Goal: Task Accomplishment & Management: Manage account settings

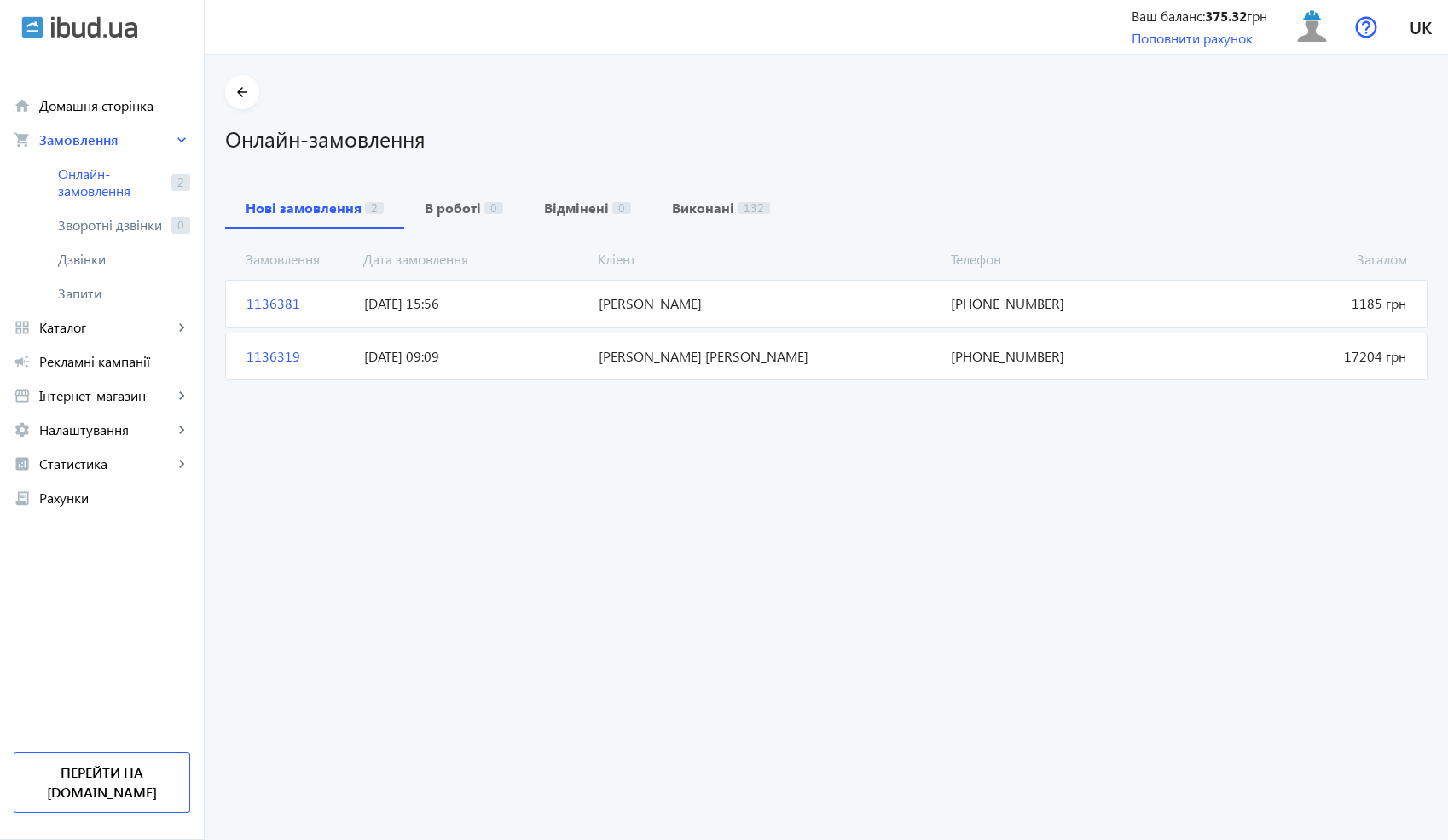
click at [530, 314] on mat-card "1136381 [PERSON_NAME] 1185 грн [DATE] 15:56 [PHONE_NUMBER]" at bounding box center [825, 303] width 1202 height 48
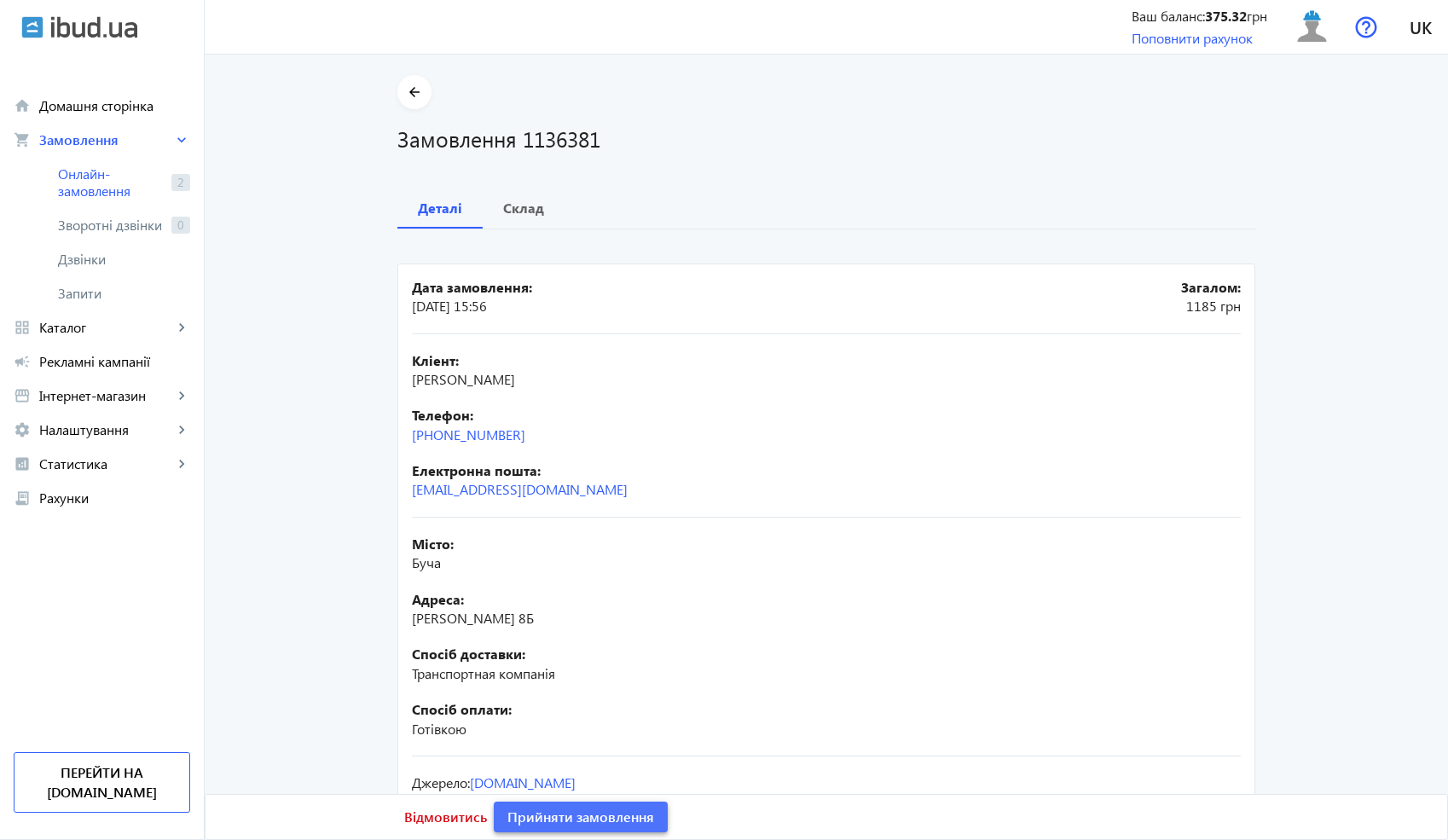
click at [607, 820] on span "Прийняти замовлення" at bounding box center [581, 816] width 147 height 19
click at [416, 81] on span at bounding box center [415, 91] width 34 height 41
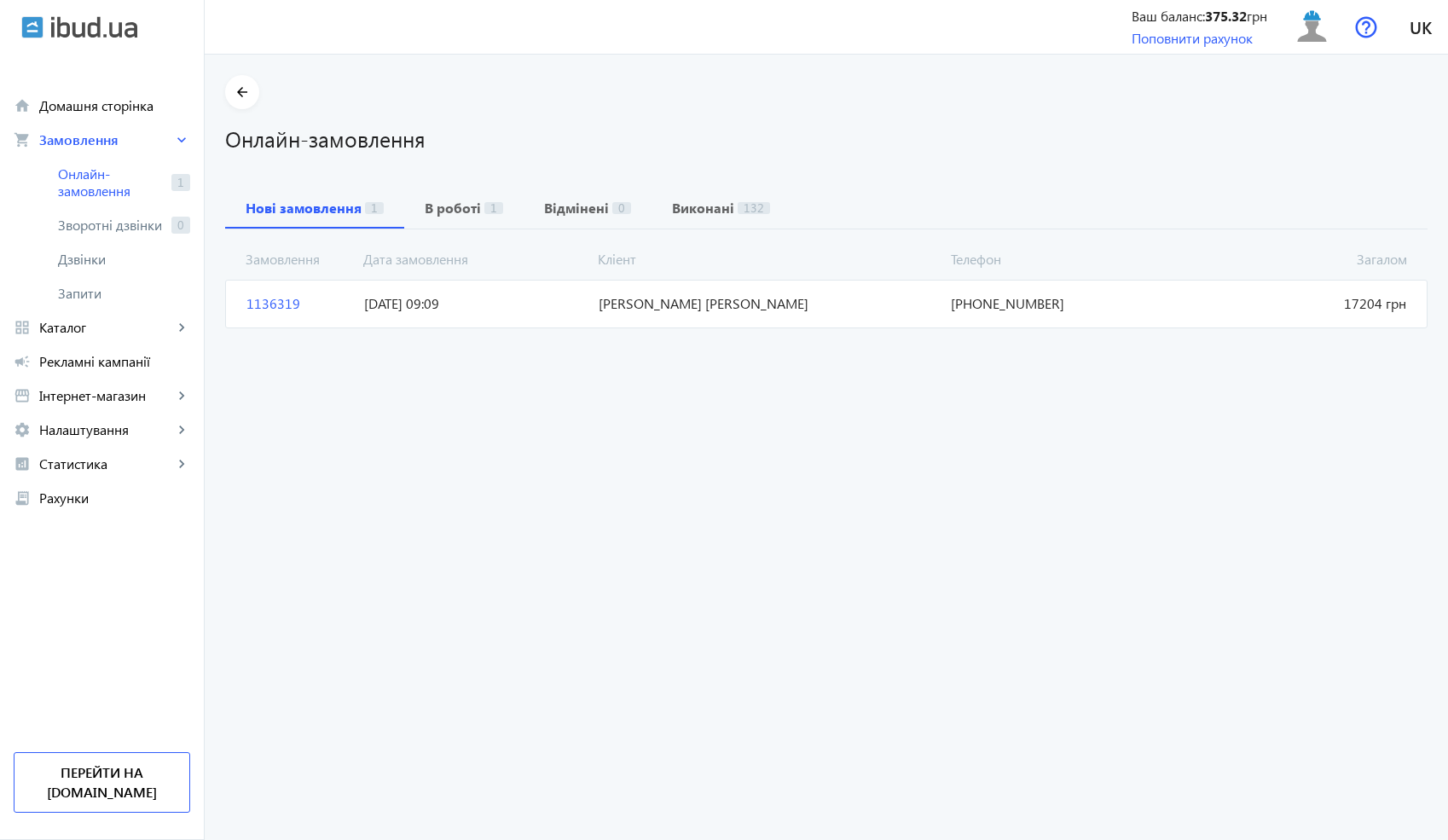
click at [353, 321] on mat-card "1136319 [GEOGRAPHIC_DATA][PERSON_NAME] 17204 грн [DATE] 09:09 [PHONE_NUMBER]" at bounding box center [825, 303] width 1202 height 48
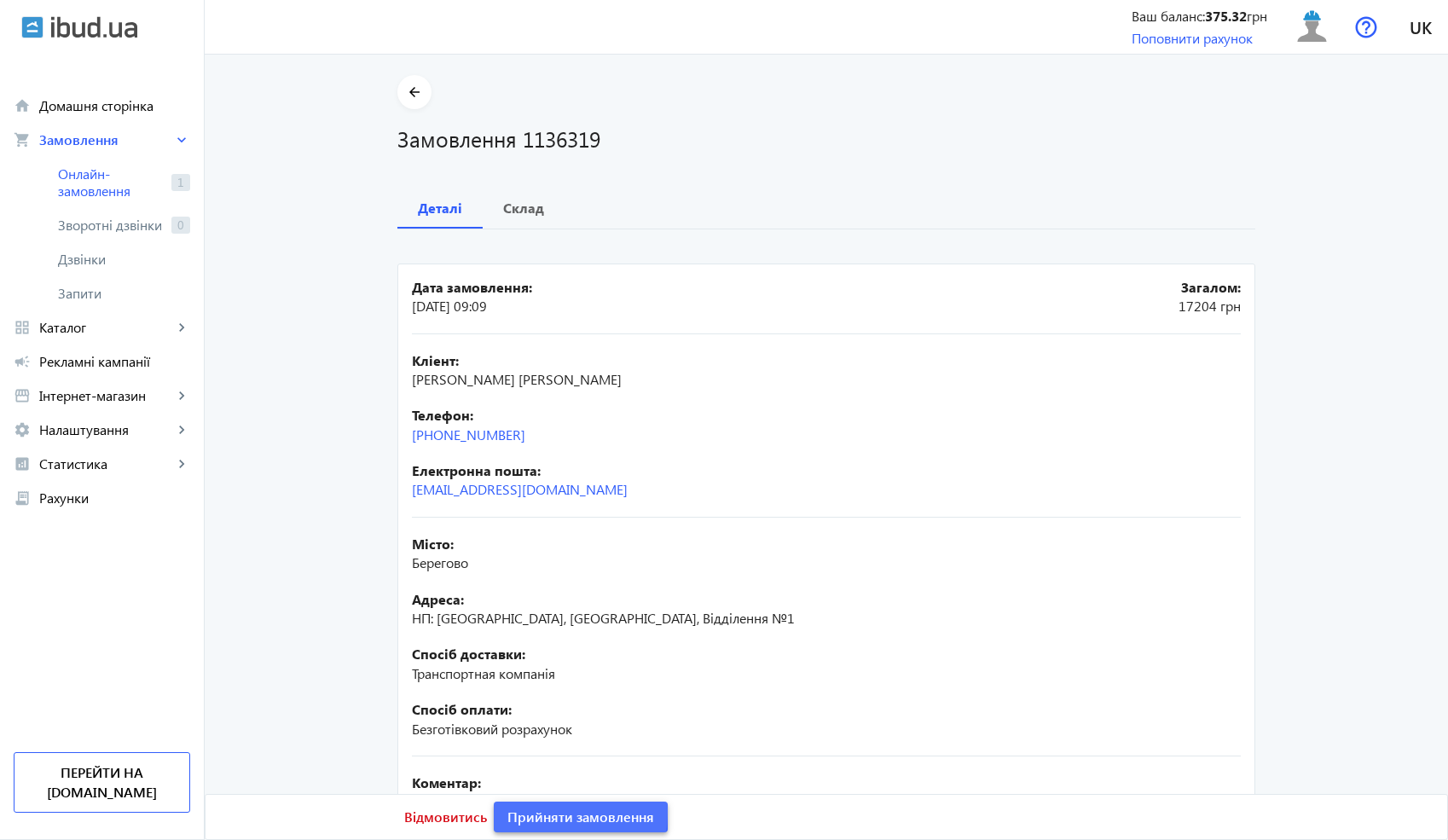
click at [539, 811] on span "Прийняти замовлення" at bounding box center [581, 816] width 147 height 19
click at [411, 89] on mat-icon "arrow_back" at bounding box center [415, 91] width 21 height 21
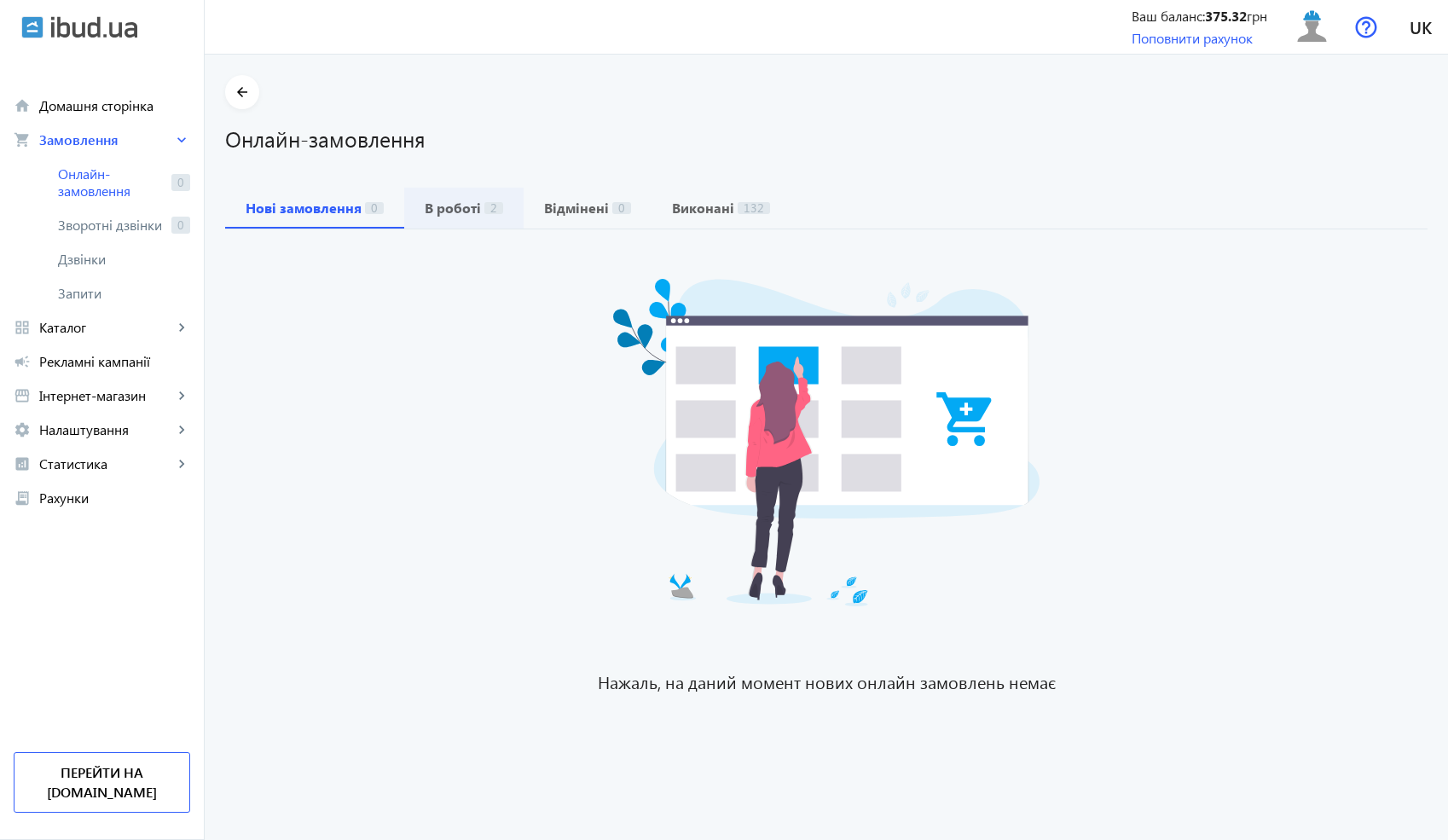
click at [463, 211] on b "В роботі" at bounding box center [452, 208] width 57 height 14
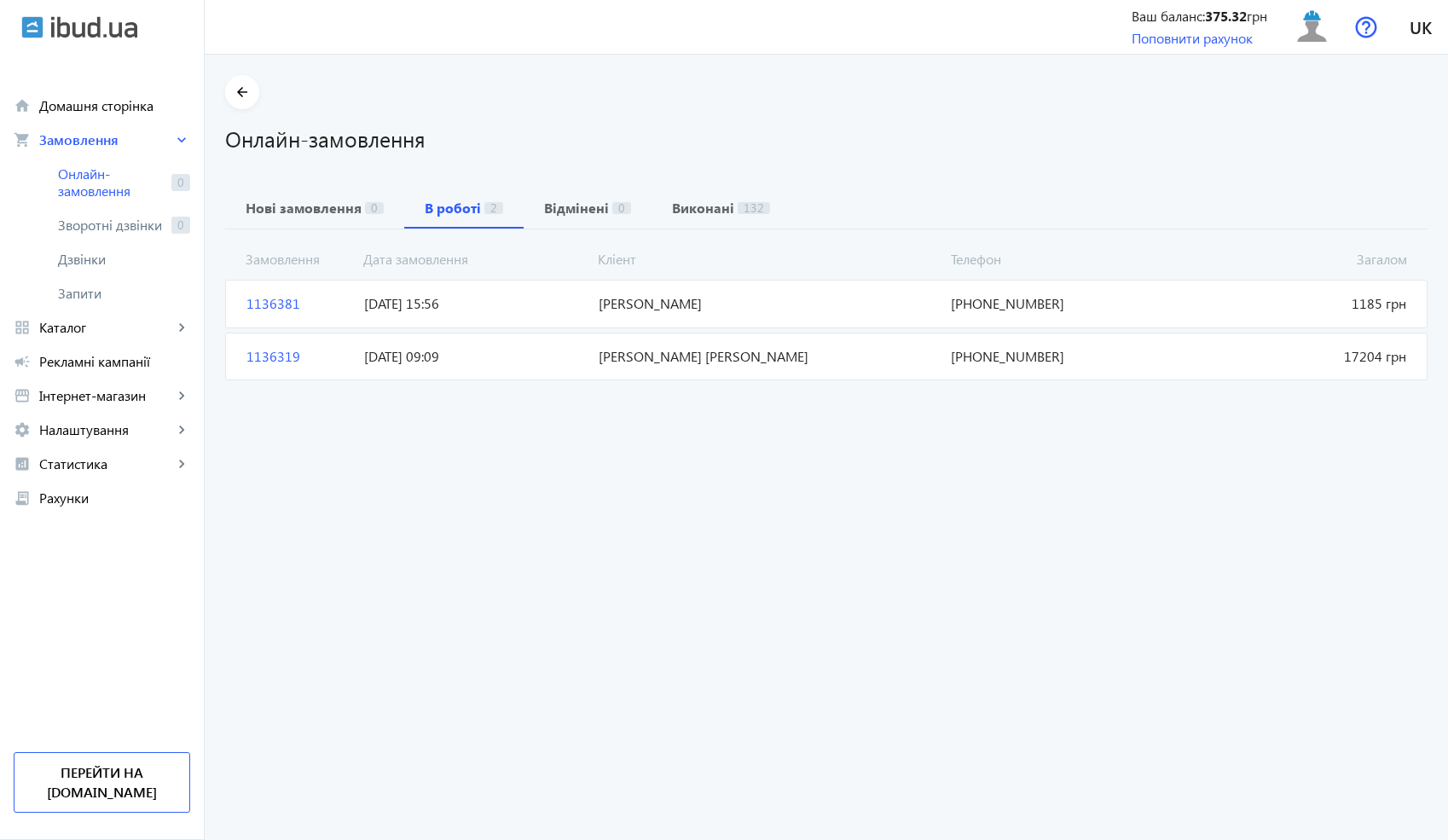
click at [543, 359] on span "[DATE] 09:09" at bounding box center [474, 356] width 235 height 19
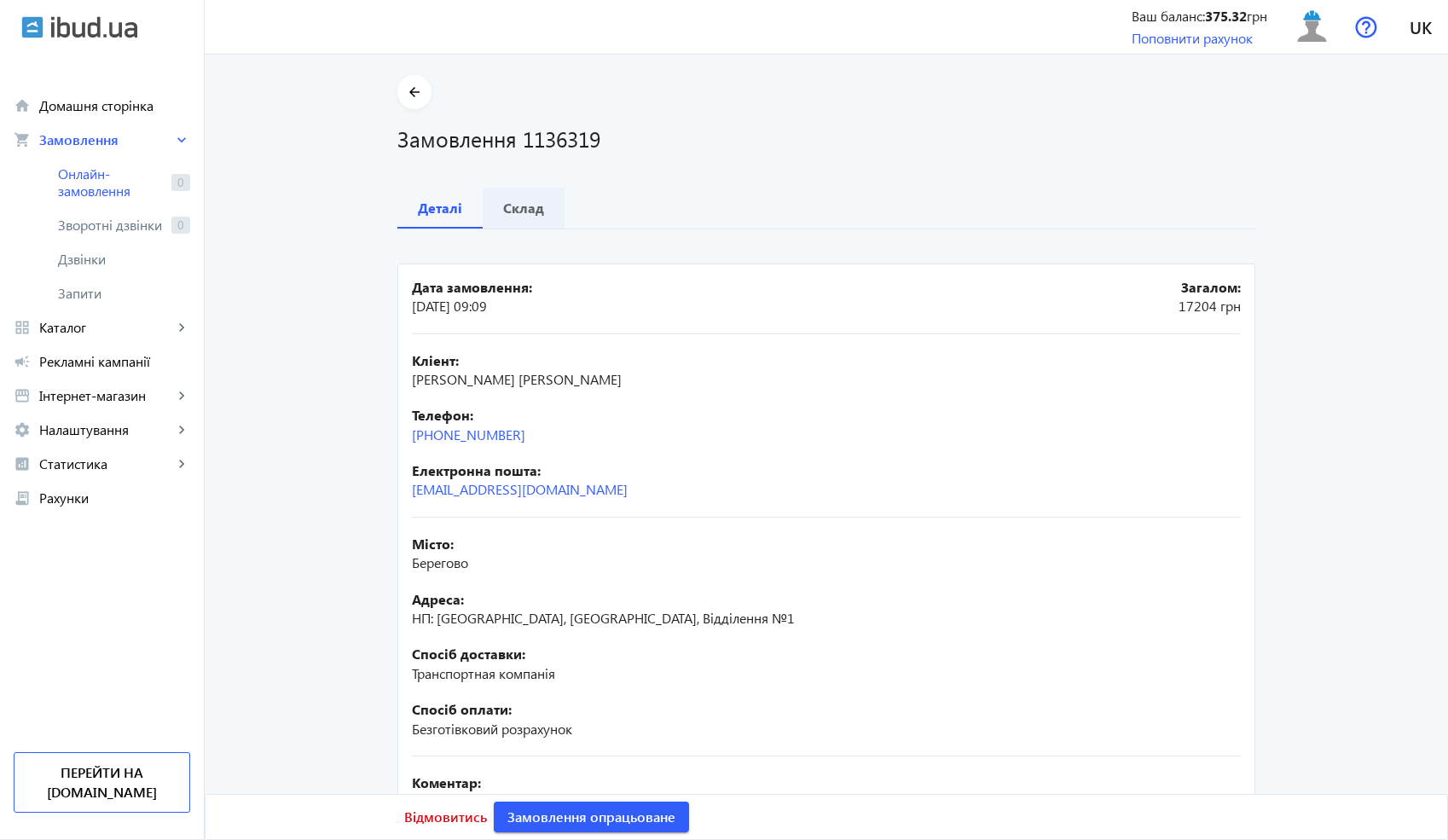
click at [529, 211] on b "Склад" at bounding box center [523, 208] width 41 height 14
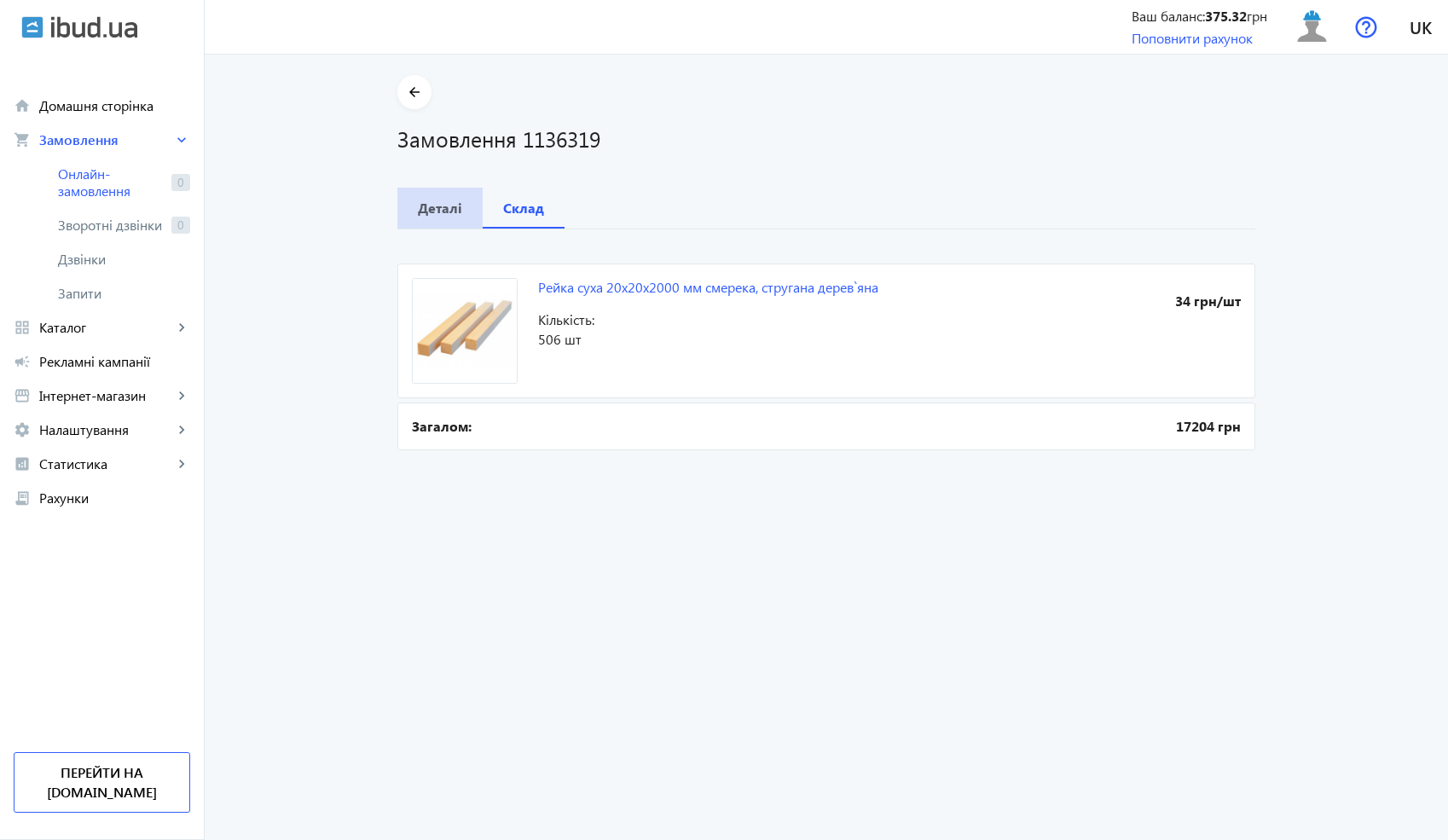
click at [448, 225] on span "Деталі" at bounding box center [440, 208] width 45 height 41
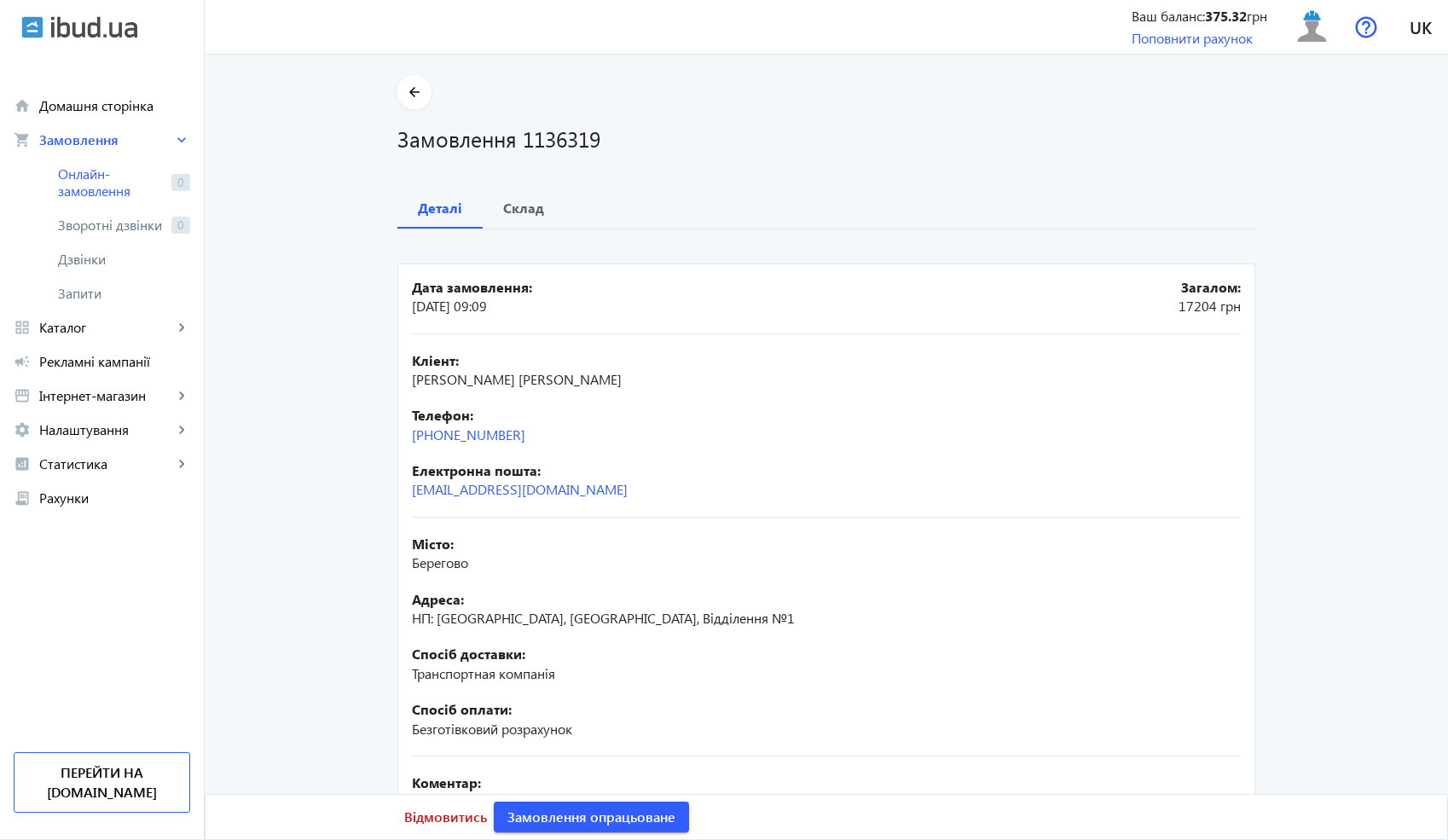
click at [492, 375] on span "[PERSON_NAME] [PERSON_NAME]" at bounding box center [516, 379] width 210 height 18
copy span "[PERSON_NAME]"
click at [398, 92] on span at bounding box center [415, 91] width 34 height 41
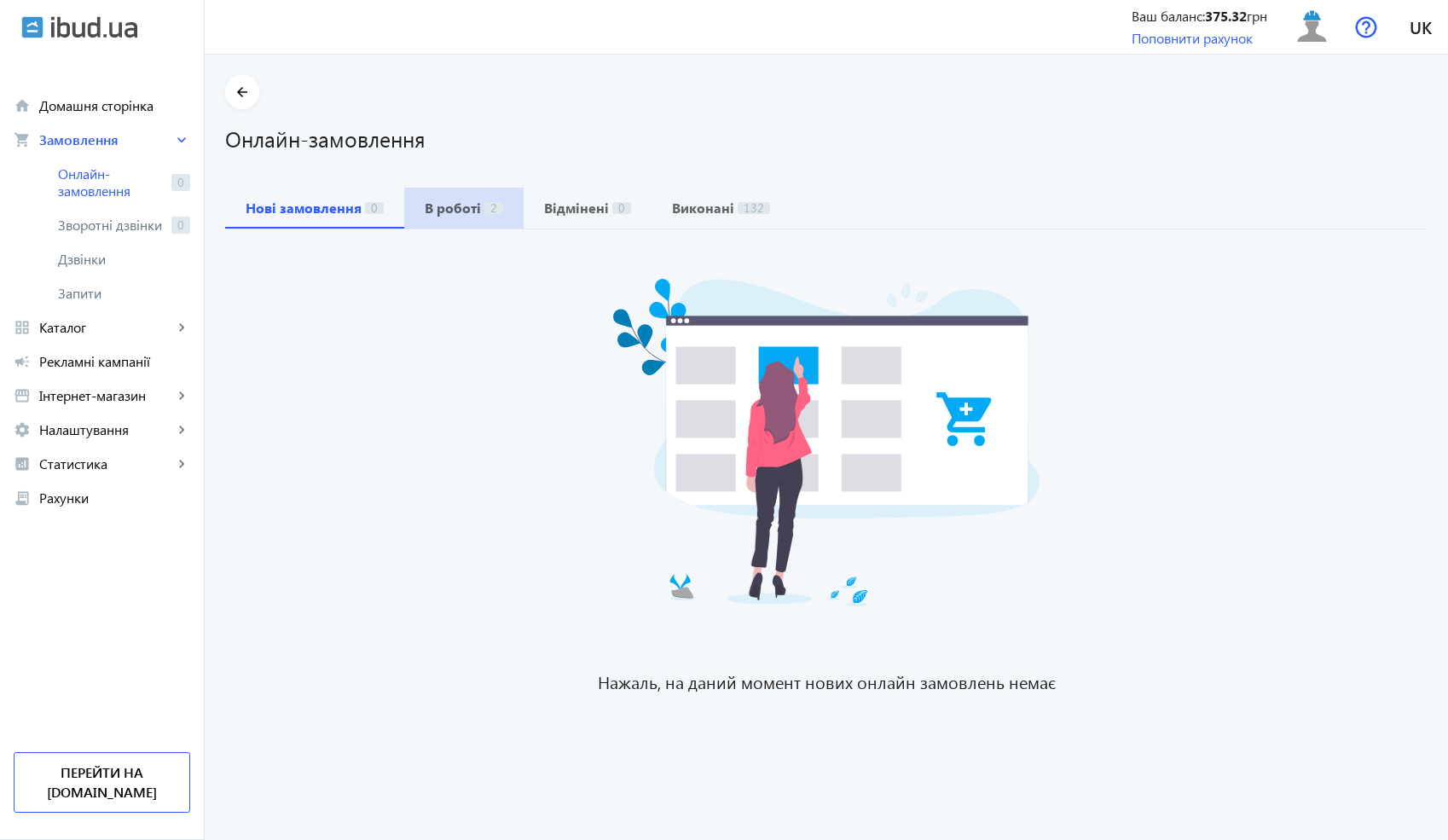
click at [468, 214] on b "В роботі" at bounding box center [452, 208] width 57 height 14
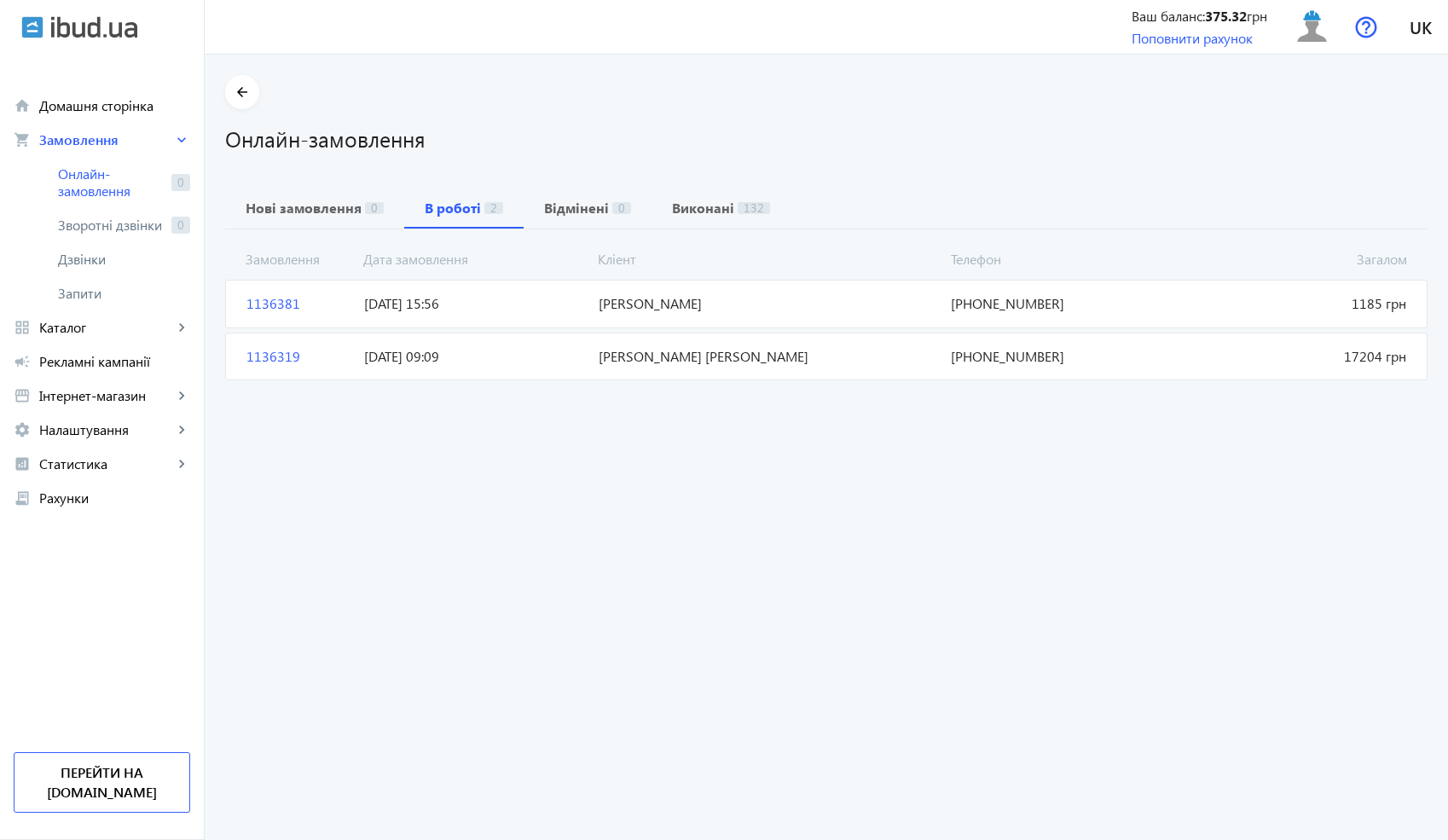
click at [764, 302] on span "[PERSON_NAME]" at bounding box center [768, 303] width 352 height 19
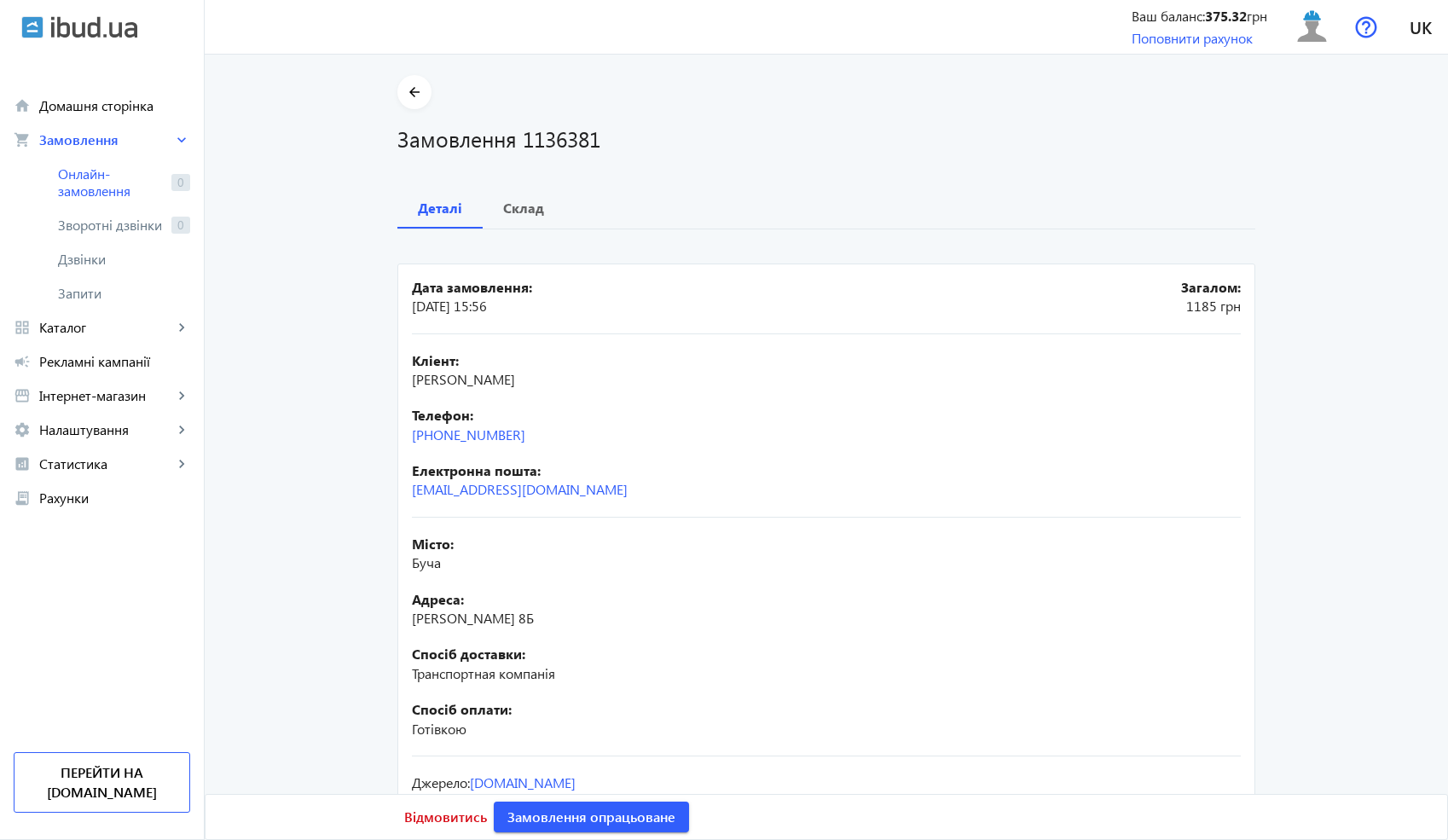
click at [501, 384] on span "[PERSON_NAME]" at bounding box center [463, 379] width 103 height 18
copy span "[PERSON_NAME]"
click at [415, 562] on span "Буча" at bounding box center [426, 563] width 29 height 18
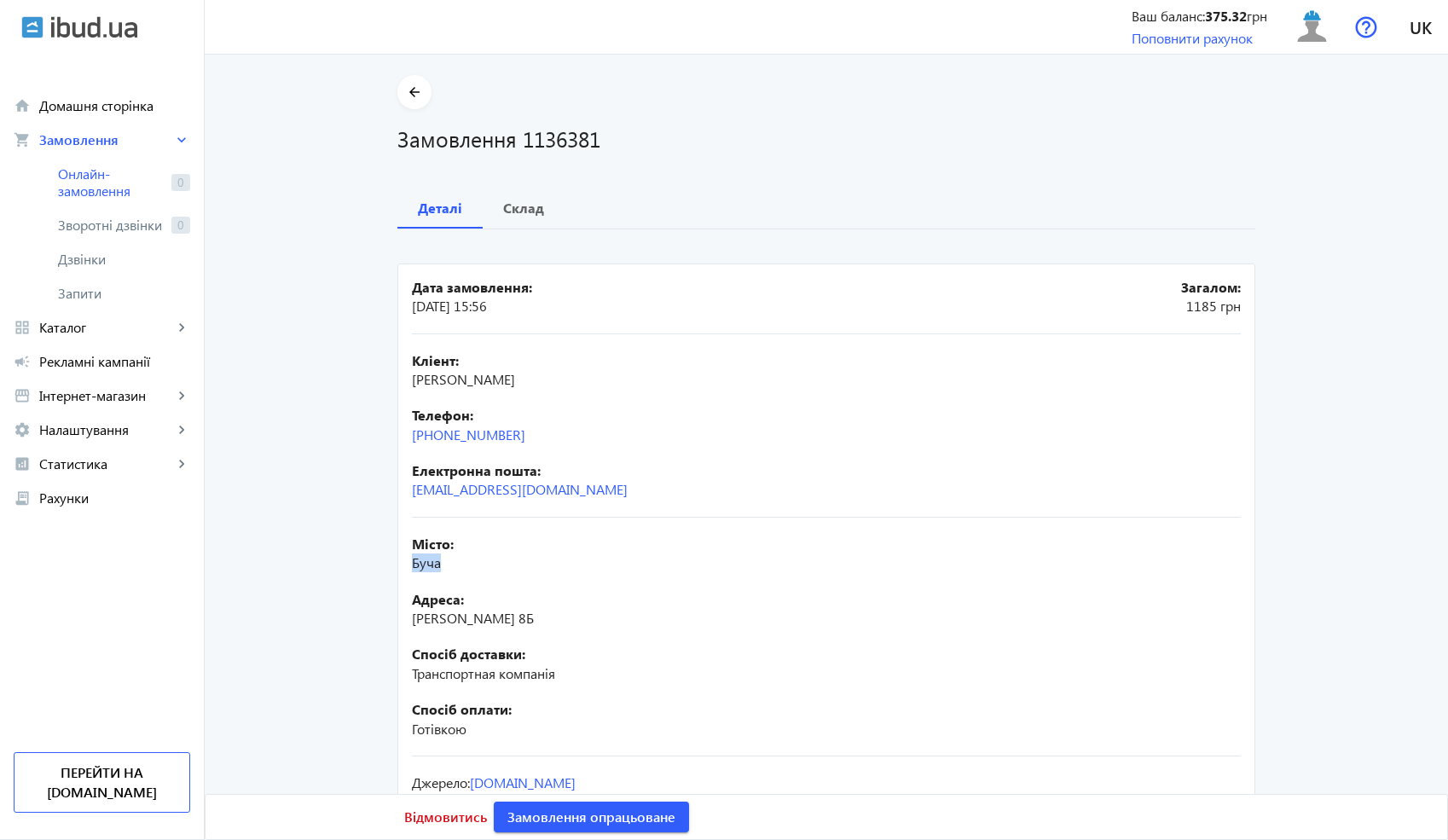
copy span "Буча"
click at [494, 208] on div "Склад" at bounding box center [523, 208] width 82 height 41
